Goal: Task Accomplishment & Management: Complete application form

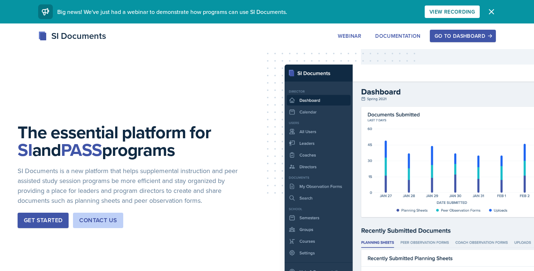
click at [453, 37] on div "Go to Dashboard" at bounding box center [463, 36] width 57 height 6
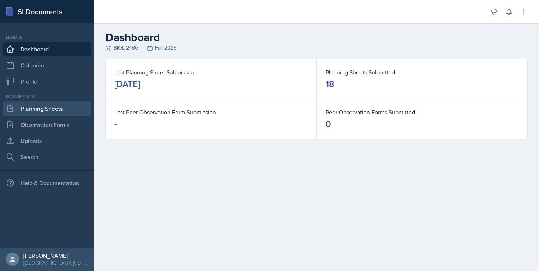
click at [34, 112] on link "Planning Sheets" at bounding box center [47, 108] width 88 height 15
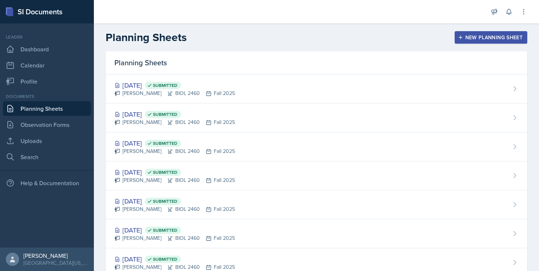
click at [465, 32] on button "New Planning Sheet" at bounding box center [491, 37] width 73 height 12
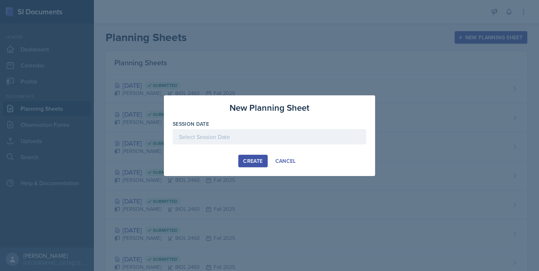
click at [255, 136] on div at bounding box center [270, 136] width 194 height 15
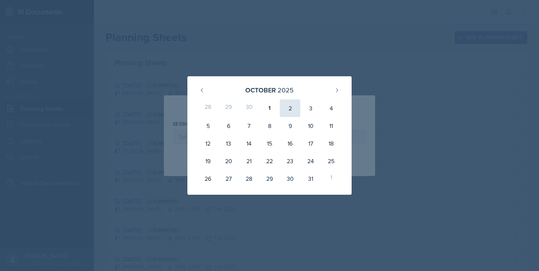
click at [286, 110] on div "2" at bounding box center [290, 108] width 21 height 18
type input "[DATE]"
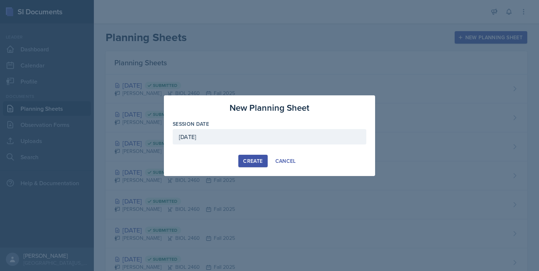
click at [248, 158] on div "Create" at bounding box center [252, 161] width 19 height 6
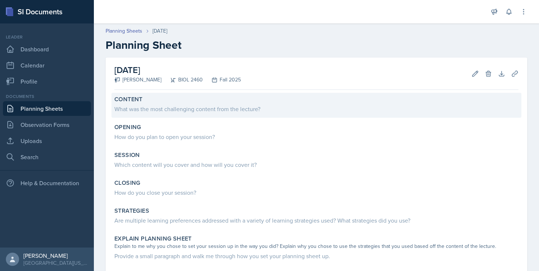
click at [211, 106] on div "What was the most challenging content from the lecture?" at bounding box center [316, 109] width 404 height 9
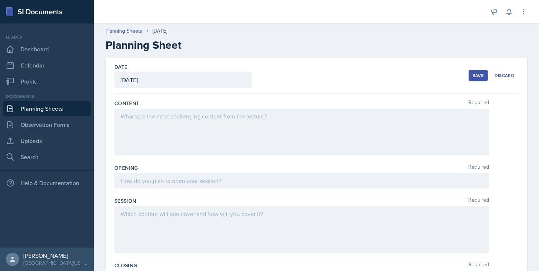
click at [162, 133] on div at bounding box center [301, 132] width 375 height 47
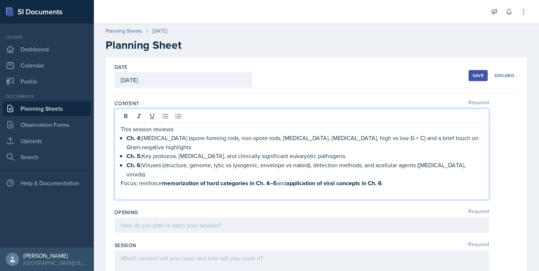
click at [162, 254] on div at bounding box center [301, 274] width 375 height 47
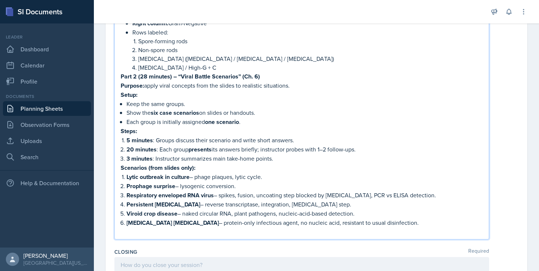
scroll to position [290, 0]
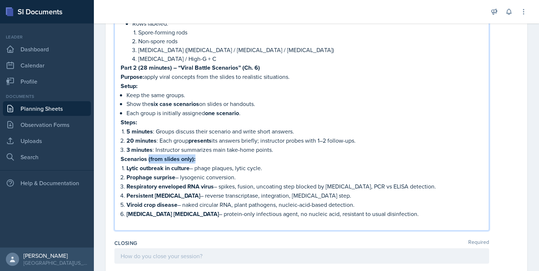
drag, startPoint x: 198, startPoint y: 151, endPoint x: 148, endPoint y: 151, distance: 49.5
click at [148, 154] on p "Scenarios (from slides only):" at bounding box center [302, 158] width 363 height 9
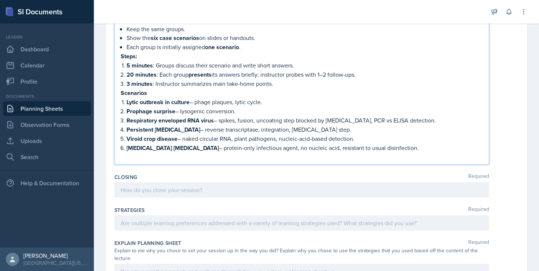
scroll to position [359, 0]
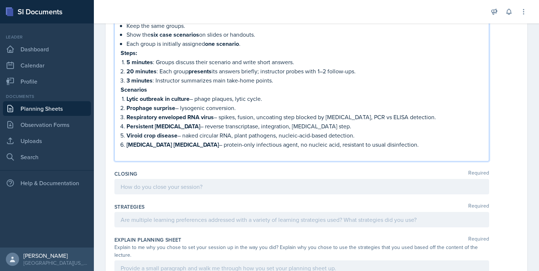
click at [142, 184] on div at bounding box center [301, 186] width 375 height 15
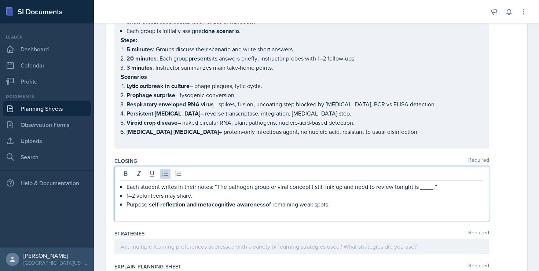
click at [141, 209] on p at bounding box center [302, 213] width 363 height 9
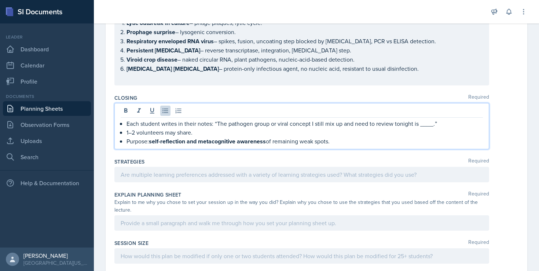
scroll to position [474, 0]
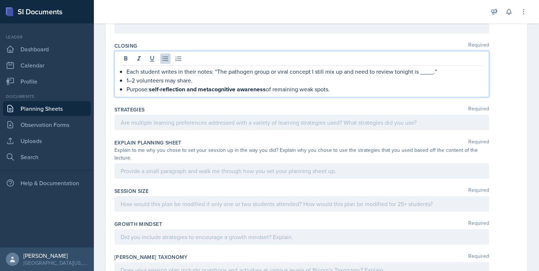
click at [164, 115] on div at bounding box center [301, 122] width 375 height 15
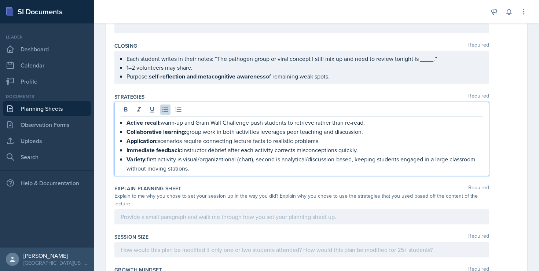
click at [174, 209] on div at bounding box center [301, 216] width 375 height 15
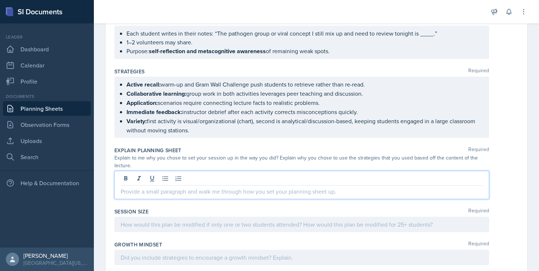
scroll to position [535, 0]
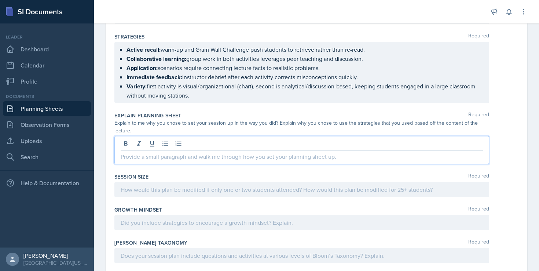
click at [146, 182] on div at bounding box center [301, 189] width 375 height 15
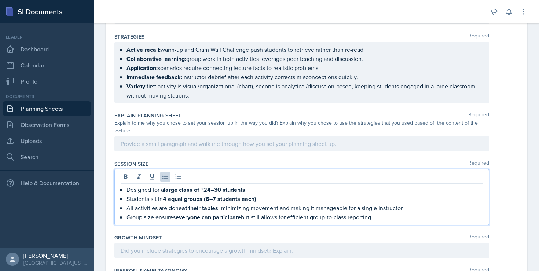
click at [145, 243] on div at bounding box center [301, 250] width 375 height 15
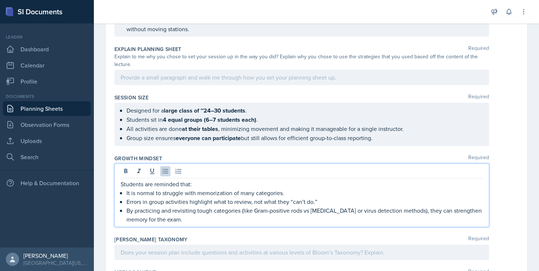
scroll to position [609, 0]
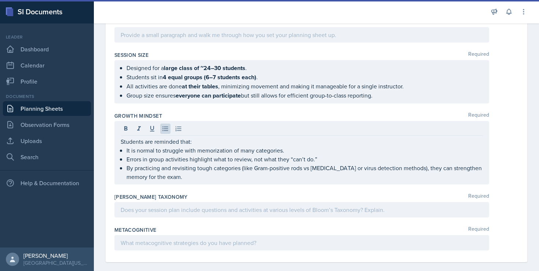
click at [141, 202] on div at bounding box center [301, 209] width 375 height 15
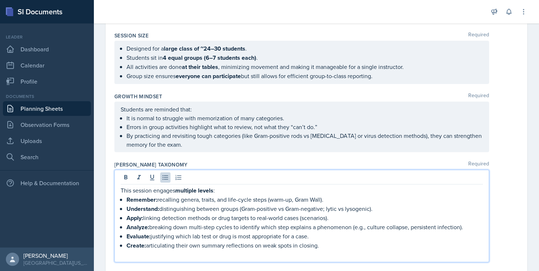
scroll to position [700, 0]
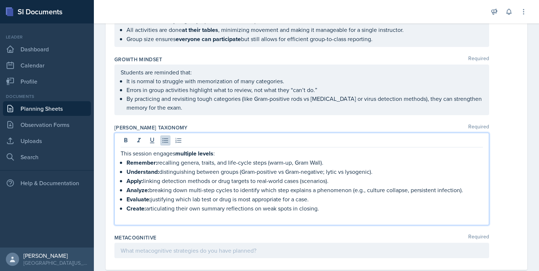
click at [206, 244] on div at bounding box center [301, 250] width 375 height 15
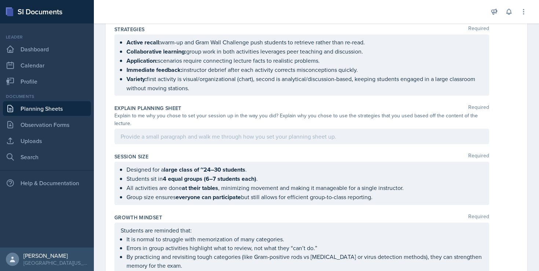
scroll to position [556, 0]
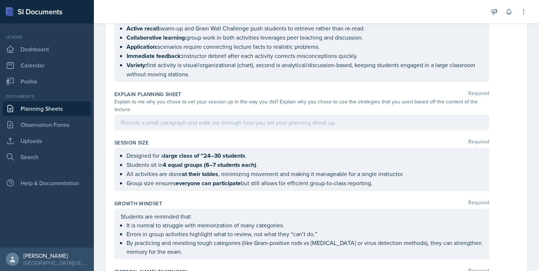
click at [154, 115] on div at bounding box center [301, 122] width 375 height 15
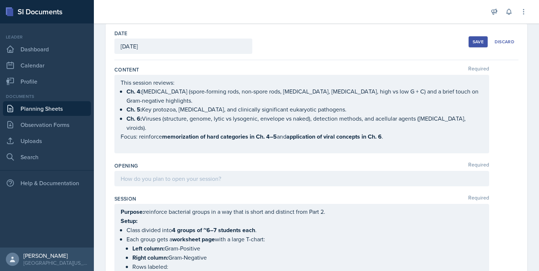
scroll to position [42, 0]
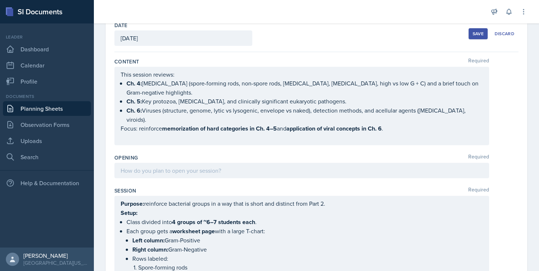
click at [245, 163] on div at bounding box center [301, 170] width 375 height 15
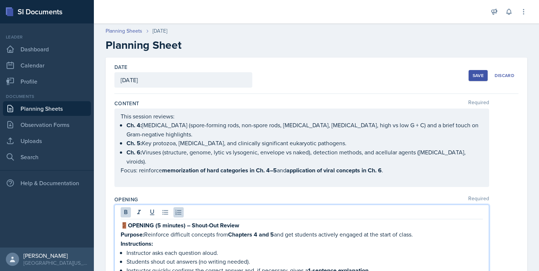
scroll to position [0, 0]
click at [473, 77] on div "Save" at bounding box center [478, 76] width 11 height 6
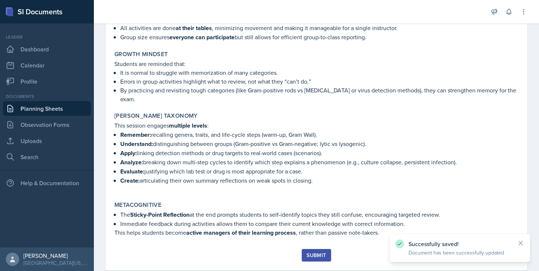
scroll to position [808, 0]
click at [310, 253] on div "Submit" at bounding box center [316, 256] width 19 height 6
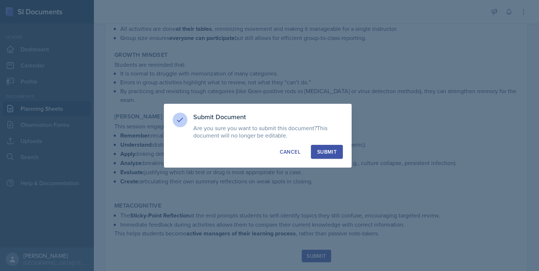
click at [327, 154] on div "Submit" at bounding box center [326, 151] width 19 height 7
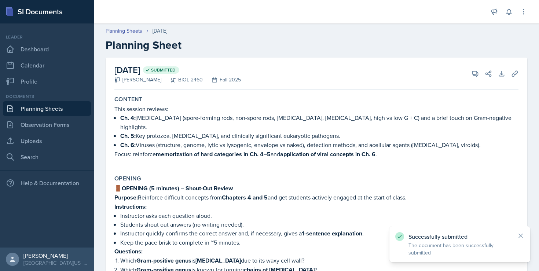
scroll to position [0, 0]
